Goal: Information Seeking & Learning: Learn about a topic

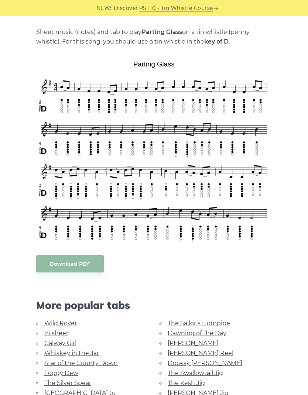
scroll to position [148, 0]
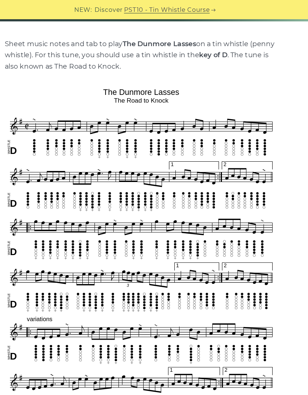
scroll to position [149, 0]
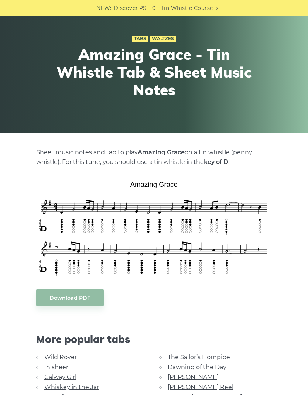
scroll to position [35, 0]
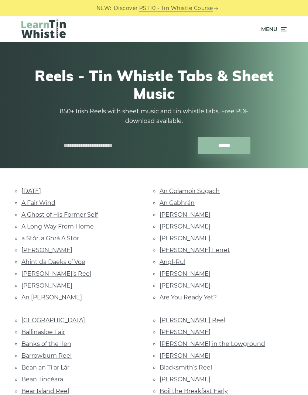
click at [57, 27] on img at bounding box center [43, 28] width 44 height 19
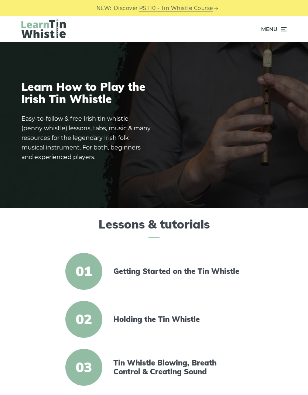
click at [285, 29] on icon at bounding box center [282, 29] width 7 height 9
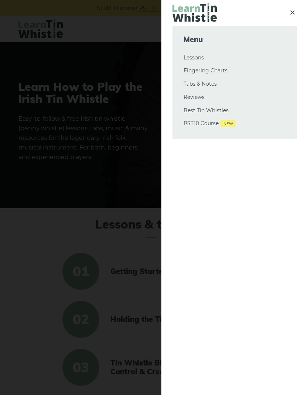
click at [212, 82] on link "Tabs & Notes" at bounding box center [235, 84] width 102 height 9
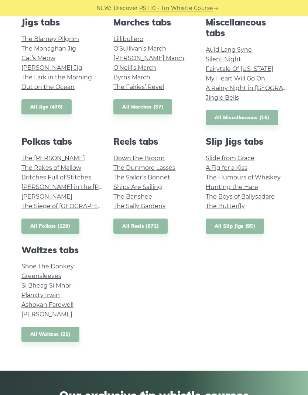
scroll to position [371, 0]
click at [66, 228] on link "All Polkas (129)" at bounding box center [50, 226] width 58 height 15
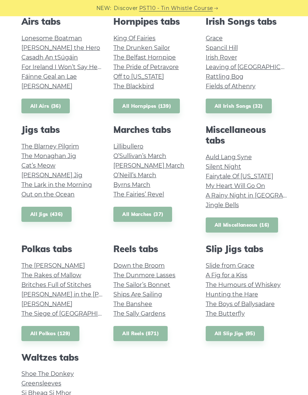
scroll to position [262, 0]
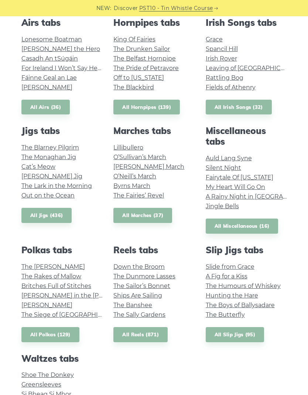
click at [54, 108] on link "All Airs (36)" at bounding box center [45, 107] width 48 height 15
click at [57, 221] on link "All Jigs (436)" at bounding box center [46, 215] width 50 height 15
click at [256, 113] on link "All Irish Songs (32)" at bounding box center [239, 107] width 66 height 15
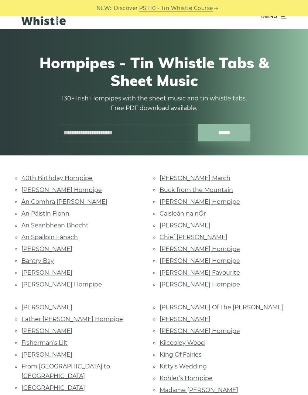
scroll to position [10, 0]
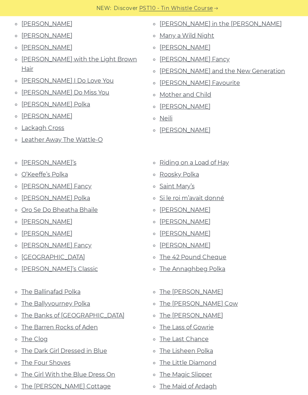
scroll to position [402, 0]
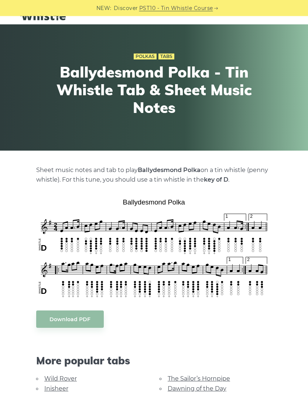
scroll to position [39, 0]
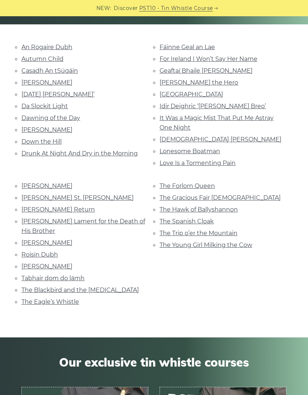
scroll to position [144, 0]
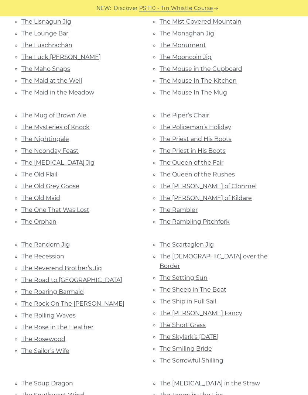
scroll to position [2320, 0]
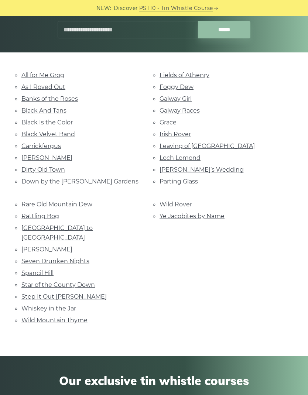
scroll to position [116, 0]
click at [52, 317] on link "Wild Mountain Thyme" at bounding box center [54, 320] width 66 height 7
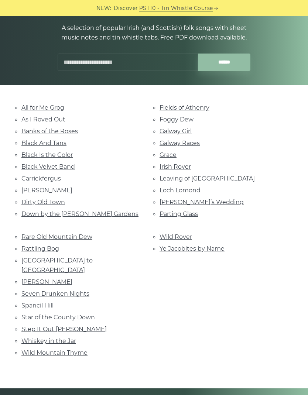
scroll to position [72, 0]
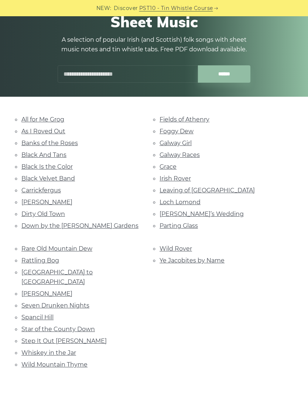
click at [167, 163] on link "Grace" at bounding box center [168, 166] width 17 height 7
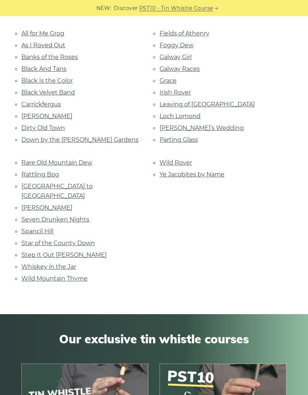
scroll to position [158, 0]
click at [52, 228] on link "Spancil Hill" at bounding box center [37, 231] width 32 height 7
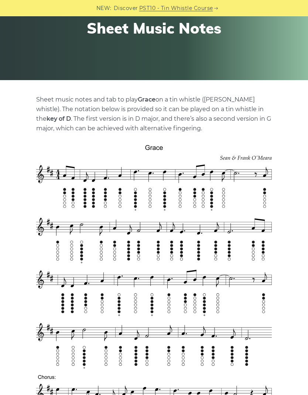
scroll to position [37, 0]
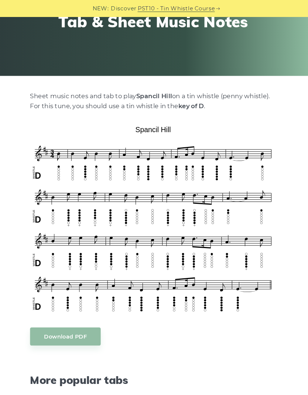
scroll to position [103, 0]
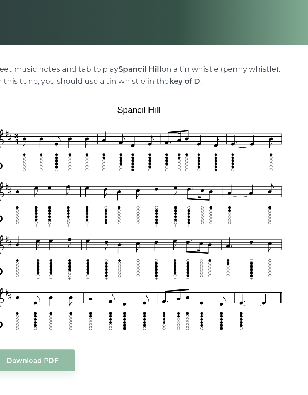
click at [232, 24] on div "Irish Songs Tabs Easy Spancil Hill - Tin Whistle Tab & Sheet Music Notes" at bounding box center [154, 2] width 308 height 126
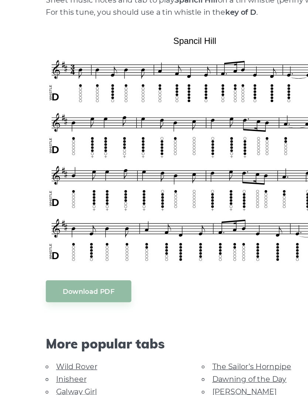
scroll to position [128, 0]
